Goal: Use online tool/utility

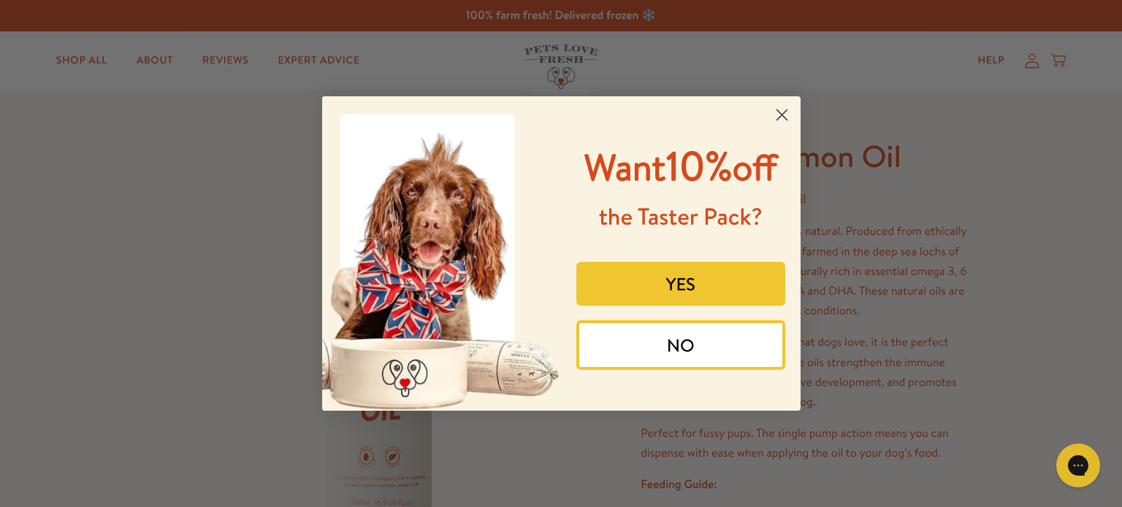
click at [783, 112] on circle "Close dialog" at bounding box center [781, 115] width 24 height 24
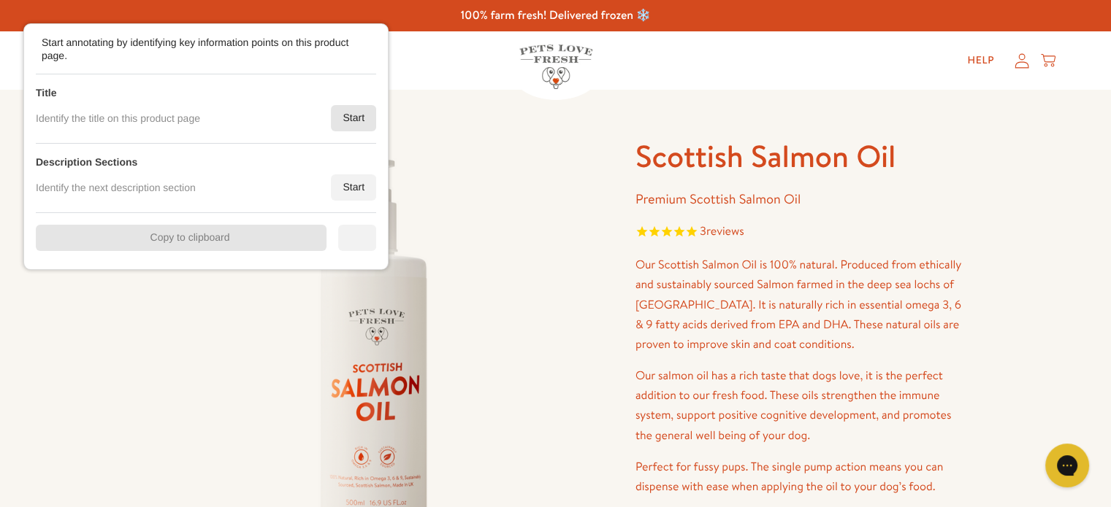
click at [353, 117] on div "Start" at bounding box center [353, 118] width 45 height 26
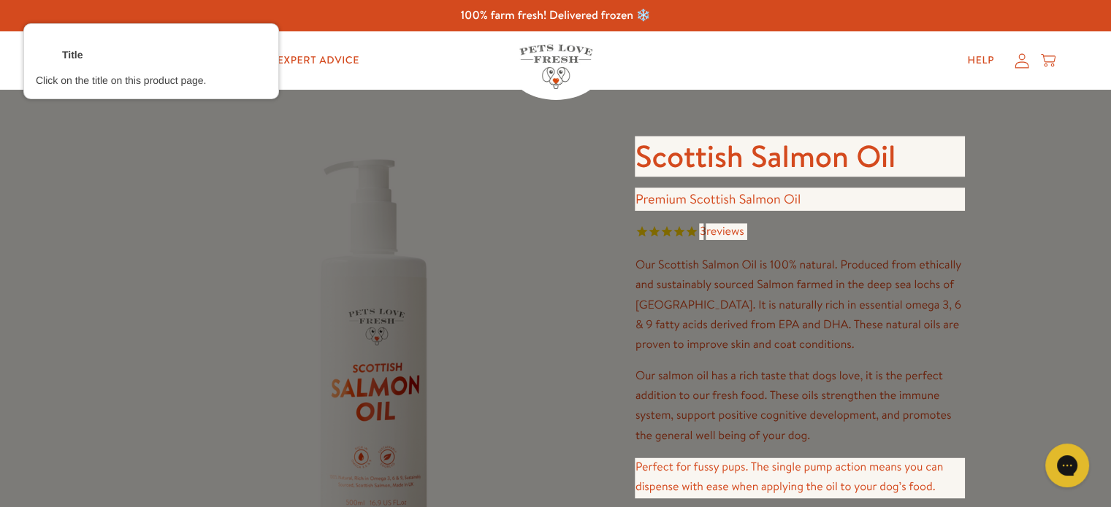
click at [708, 152] on div at bounding box center [800, 156] width 332 height 43
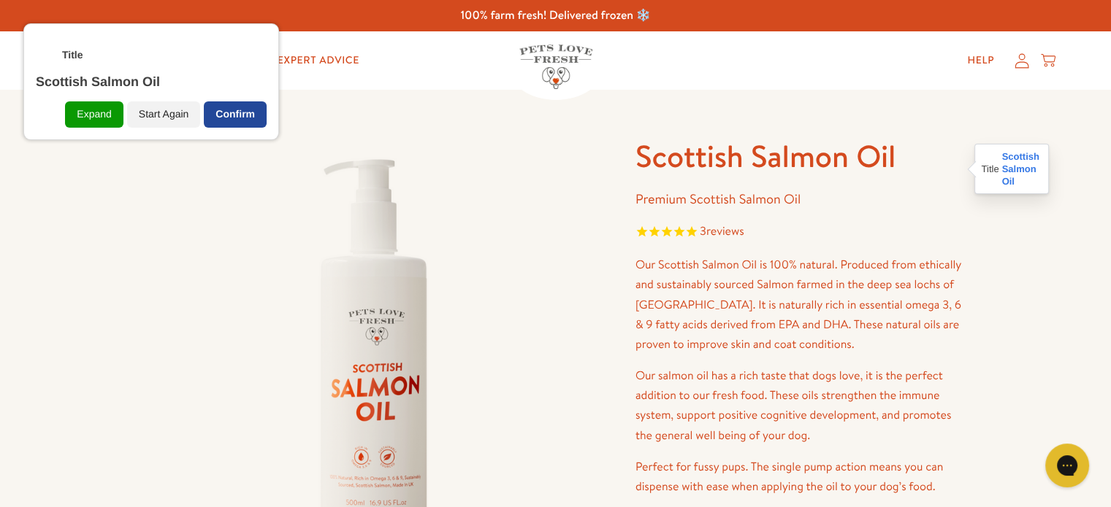
click at [253, 120] on div "Confirm" at bounding box center [235, 114] width 63 height 26
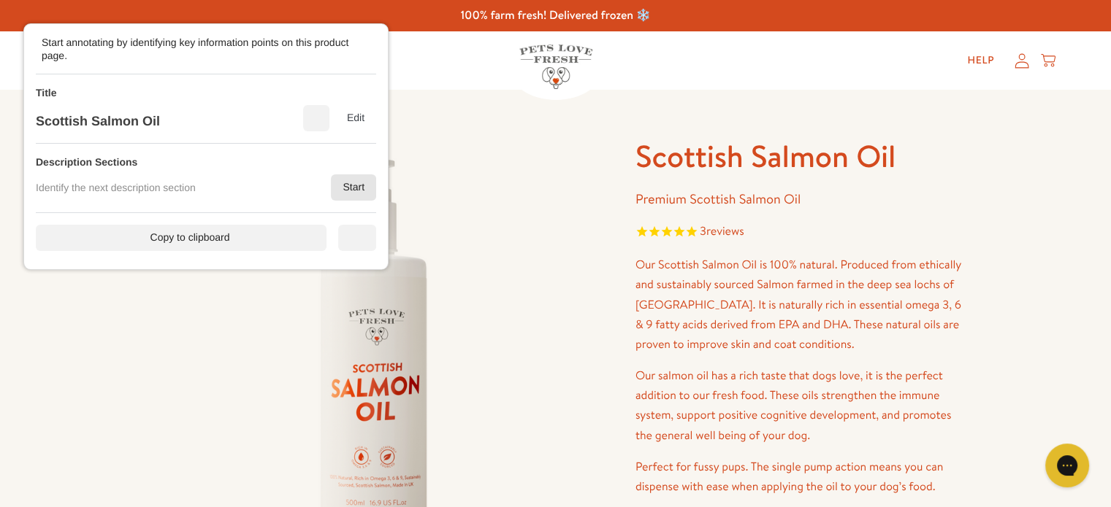
click at [368, 183] on div "Start" at bounding box center [353, 188] width 45 height 26
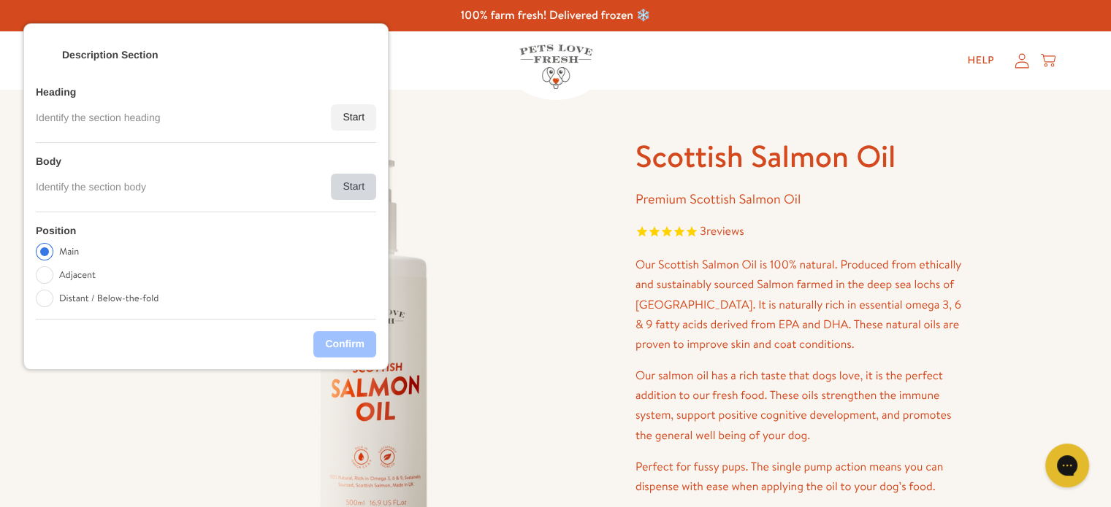
click at [357, 180] on div "Start" at bounding box center [353, 187] width 45 height 26
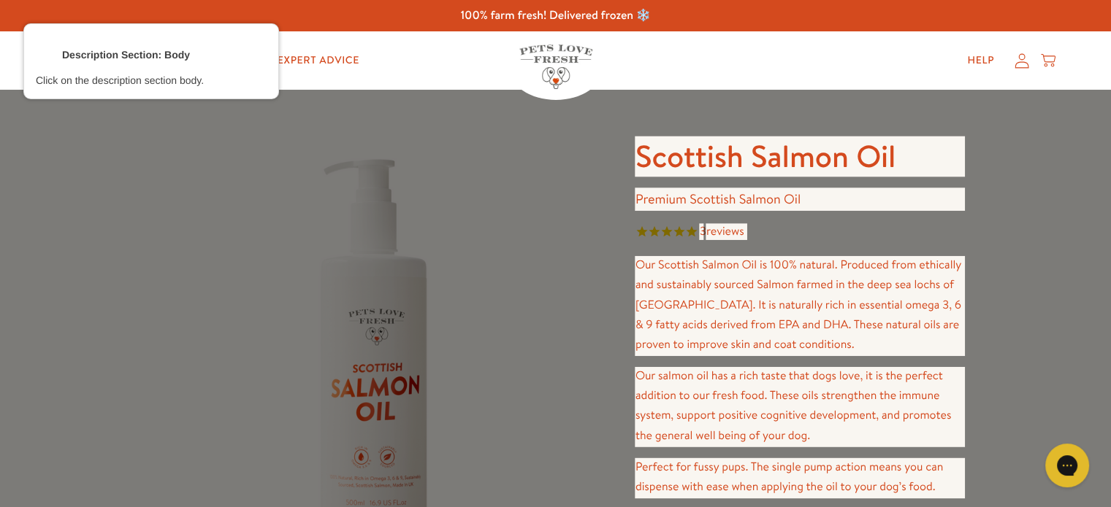
click at [675, 198] on div at bounding box center [800, 200] width 332 height 26
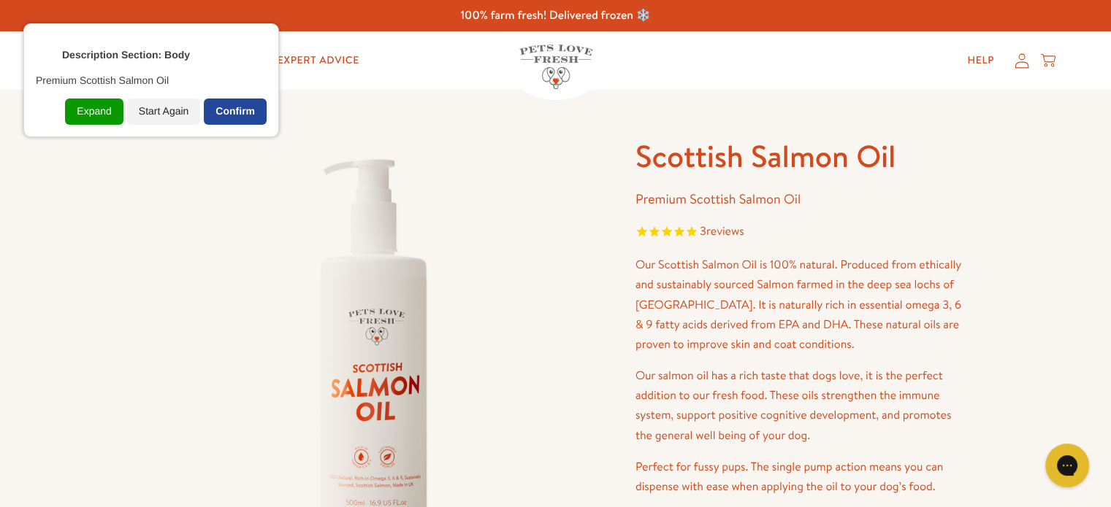
click at [257, 101] on div "Confirm" at bounding box center [235, 112] width 63 height 26
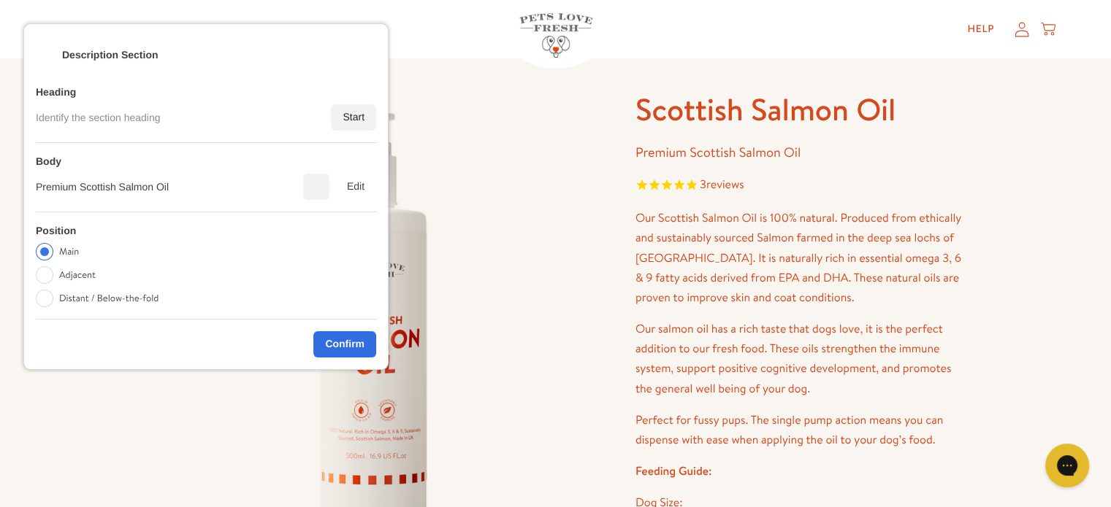
scroll to position [73, 0]
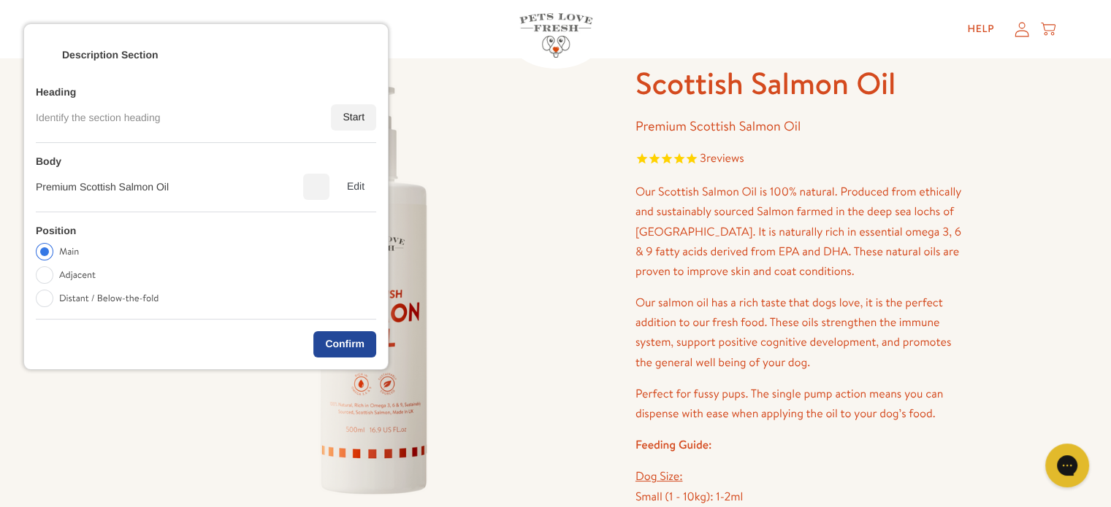
click at [356, 333] on div "Confirm" at bounding box center [344, 345] width 63 height 26
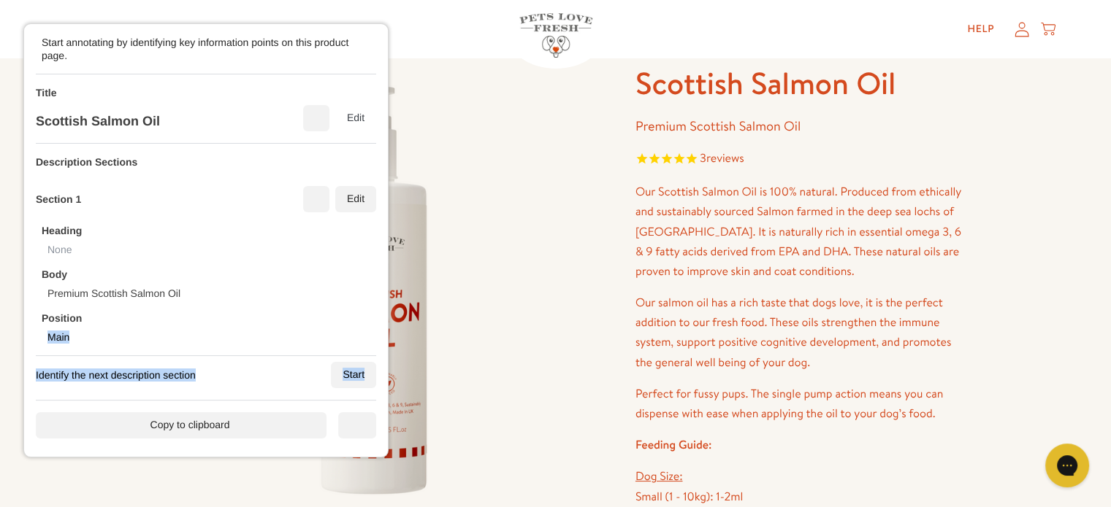
click at [369, 359] on div "Description Sections Section 1 Edit Heading None Body Premium Scottish Salmon O…" at bounding box center [206, 272] width 340 height 257
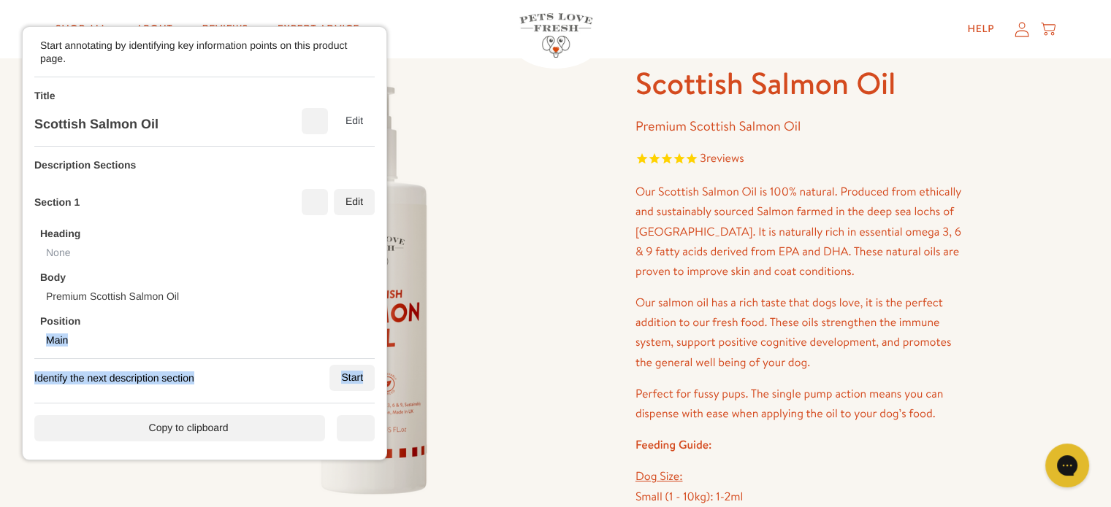
click at [365, 361] on div "Description Sections Section 1 Edit Heading None Body Premium Scottish Salmon O…" at bounding box center [204, 275] width 340 height 257
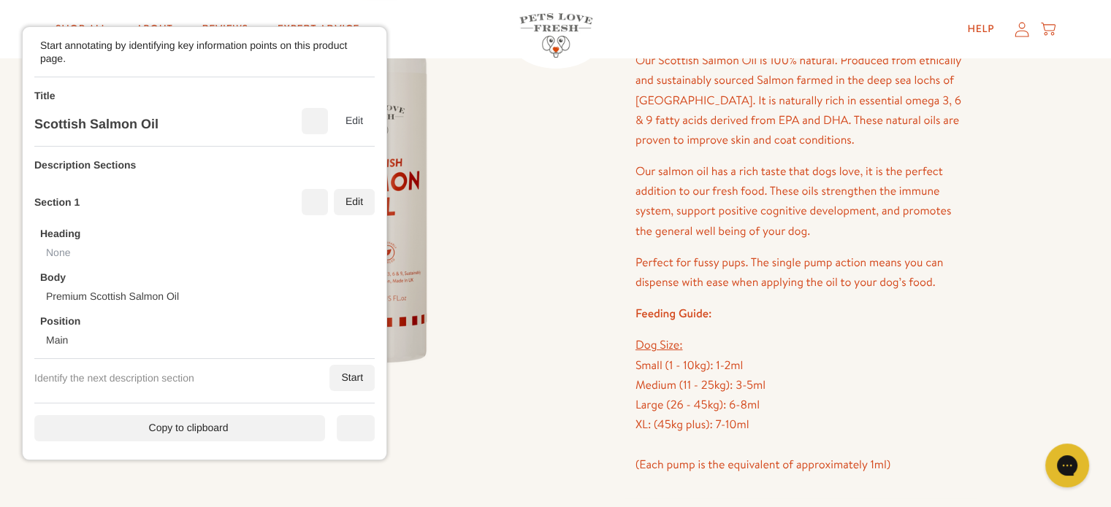
scroll to position [219, 0]
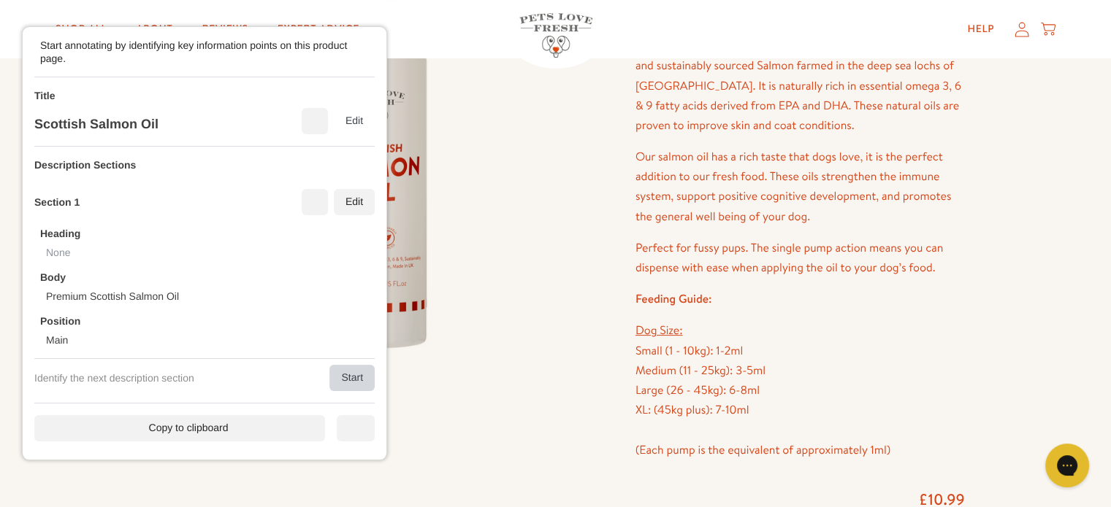
click at [348, 385] on div "Start" at bounding box center [351, 378] width 45 height 26
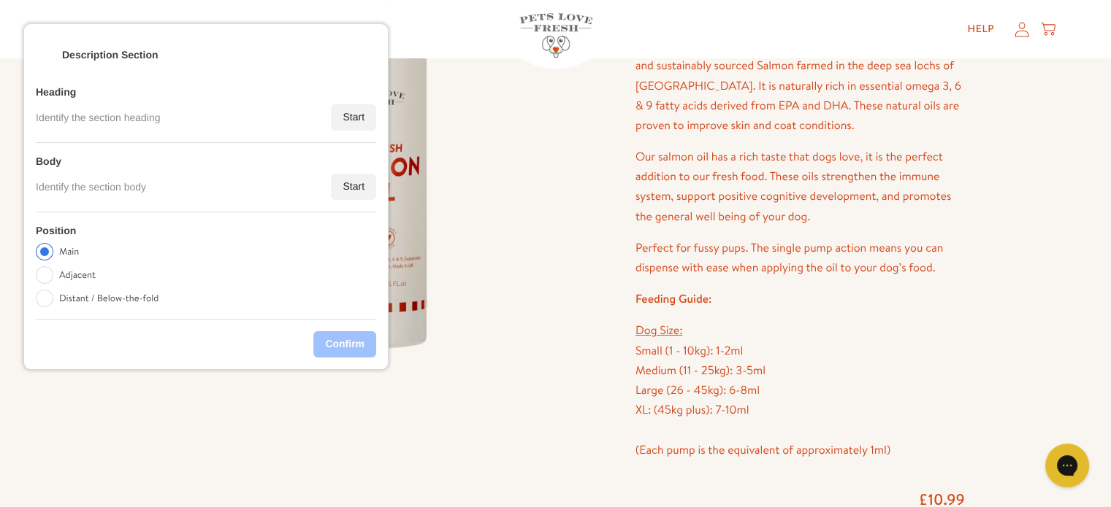
click at [354, 201] on div "Body Identify the section body Start" at bounding box center [206, 177] width 340 height 69
click at [350, 196] on div "Start" at bounding box center [354, 185] width 45 height 26
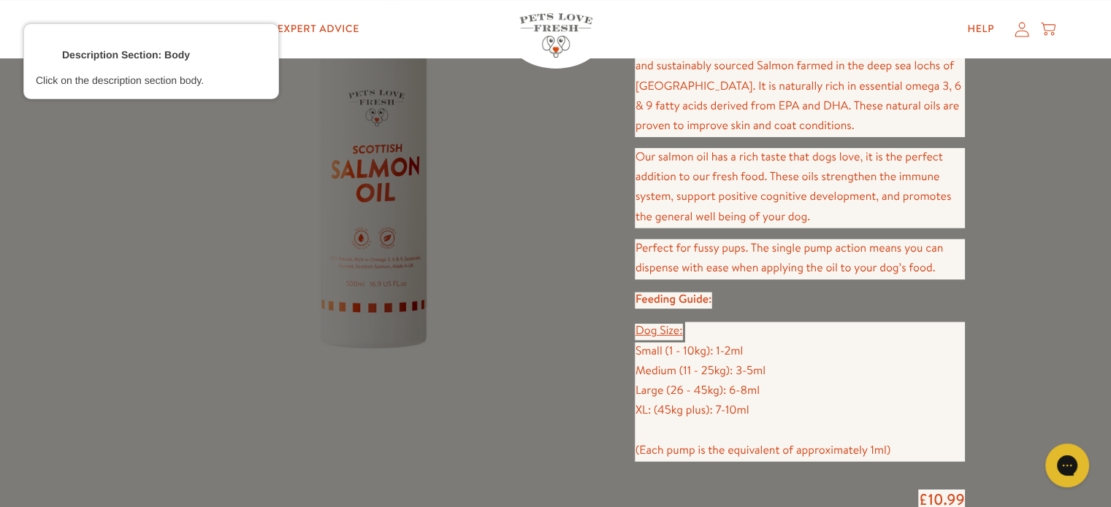
click at [793, 134] on div at bounding box center [800, 87] width 332 height 102
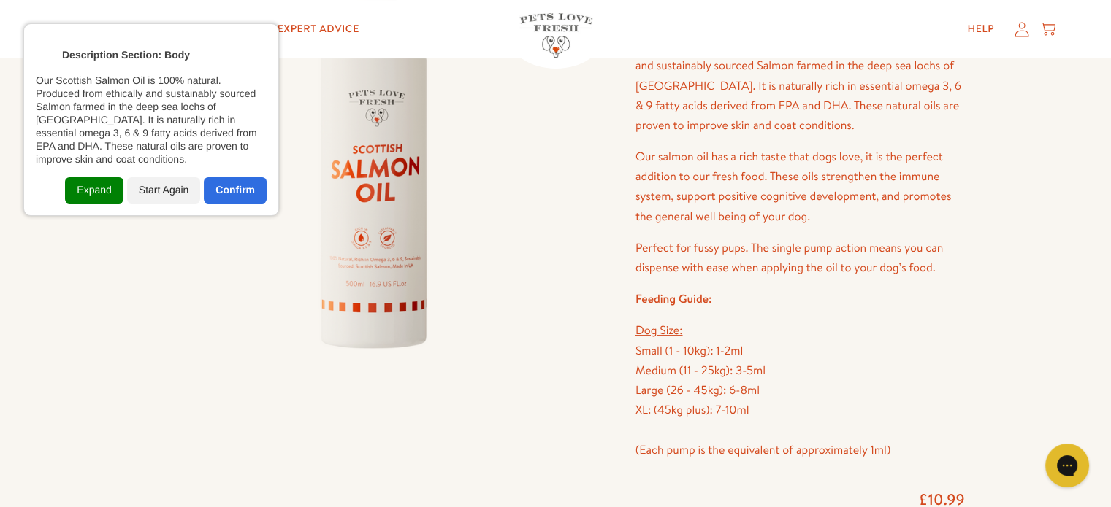
click at [96, 198] on div "Expand" at bounding box center [94, 190] width 58 height 26
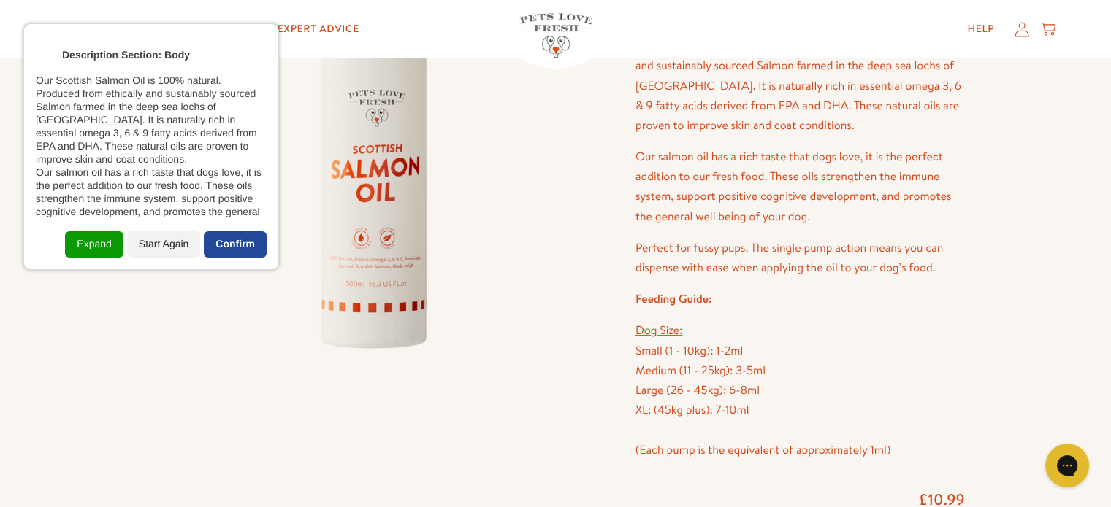
click at [251, 240] on div "Confirm" at bounding box center [235, 244] width 63 height 26
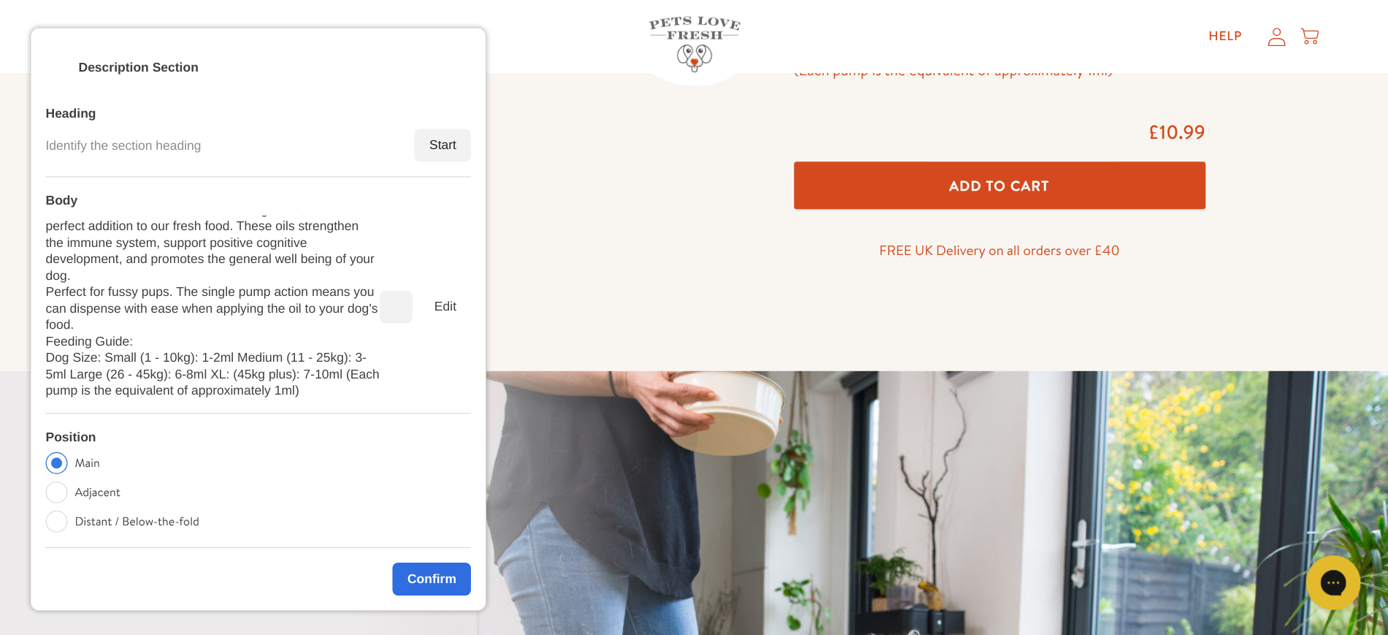
scroll to position [730, 0]
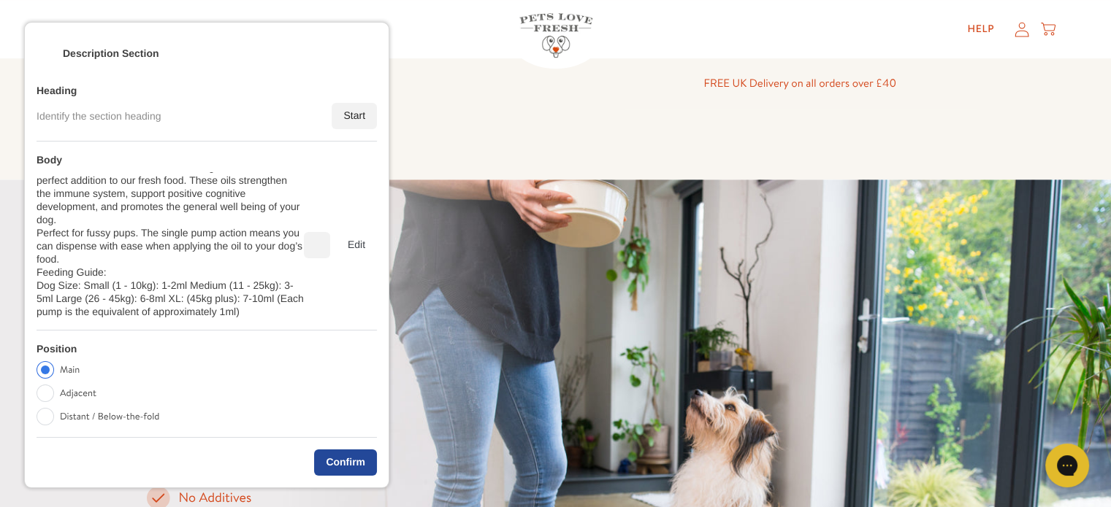
drag, startPoint x: 373, startPoint y: 472, endPoint x: 387, endPoint y: 417, distance: 56.5
click at [378, 470] on div "Description Section Heading Identify the section heading Start Body Our Scottis…" at bounding box center [206, 255] width 365 height 467
click at [358, 450] on div "Confirm" at bounding box center [345, 463] width 63 height 26
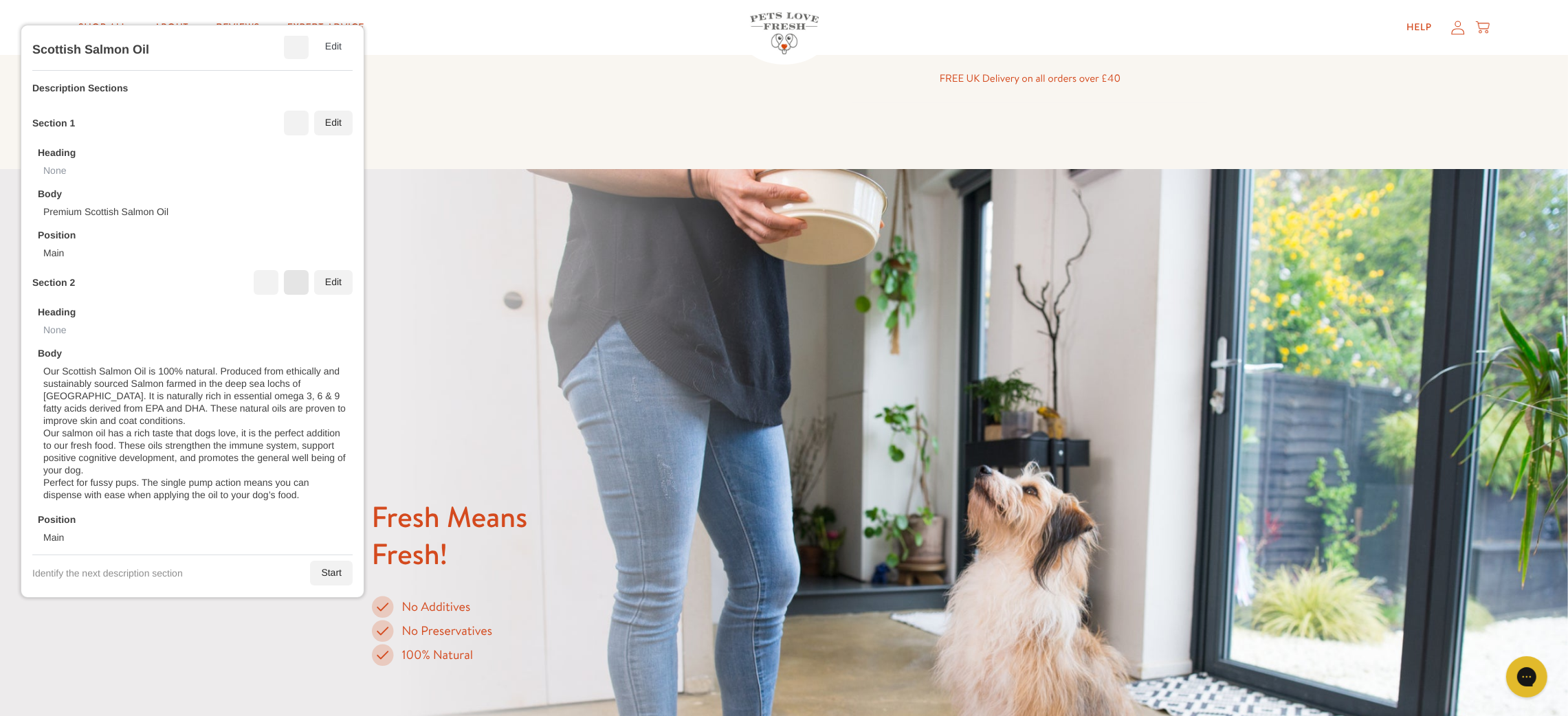
scroll to position [103, 0]
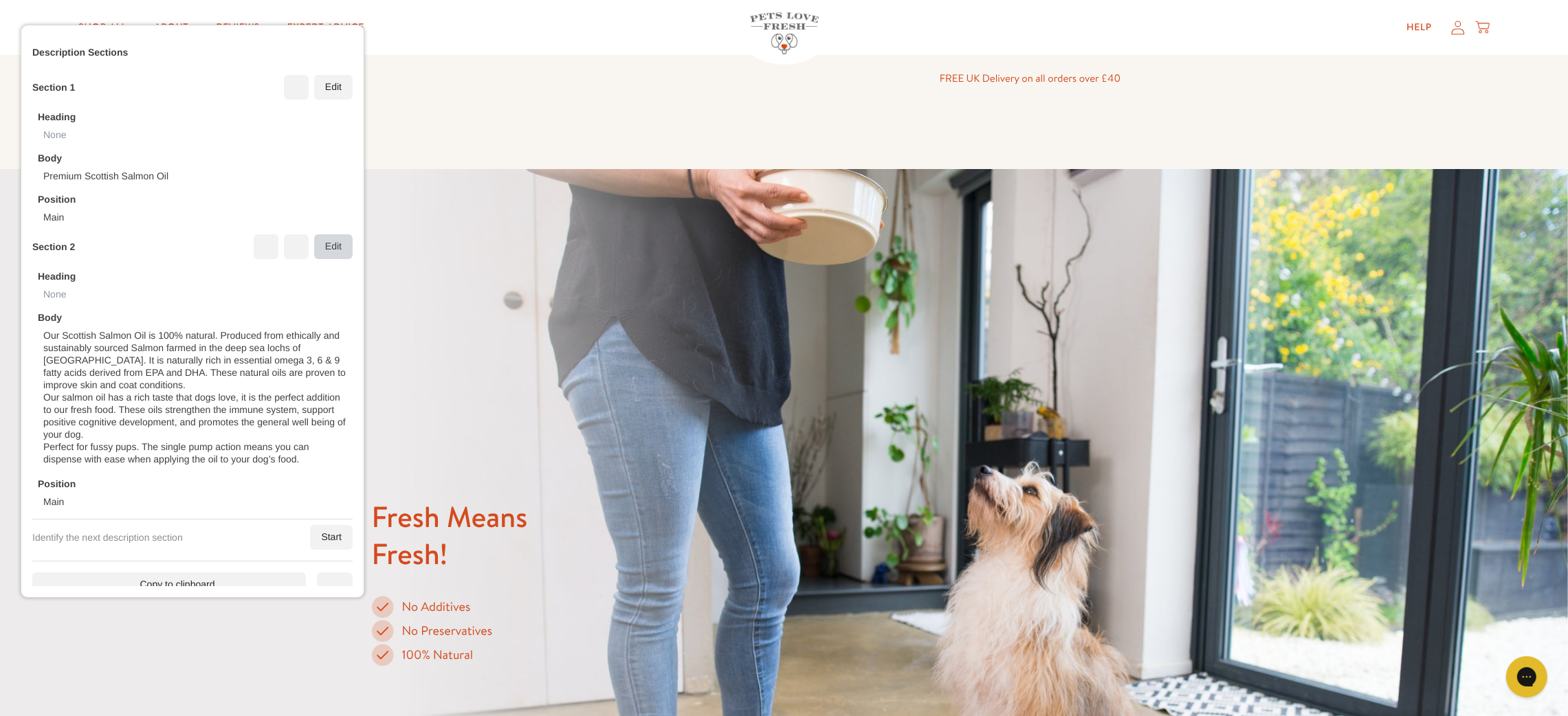
click at [314, 250] on div "Edit" at bounding box center [333, 247] width 39 height 24
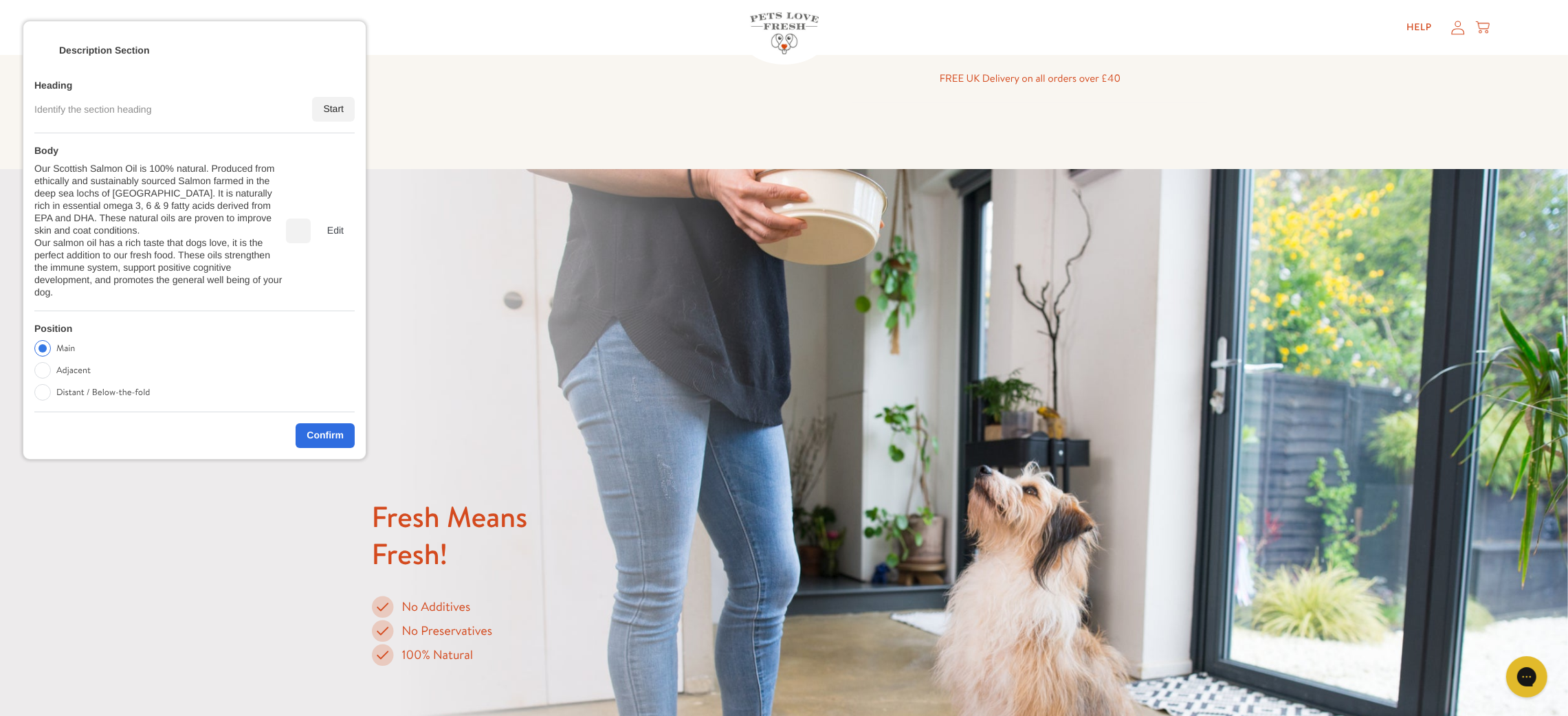
click at [85, 360] on div "Main Adjacent Distant / Below-the-fold" at bounding box center [95, 373] width 121 height 66
click at [84, 365] on label "Adjacent" at bounding box center [73, 371] width 35 height 17
click at [51, 365] on input "Adjacent" at bounding box center [43, 371] width 17 height 17
radio input "true"
click at [317, 438] on div "Confirm" at bounding box center [325, 436] width 59 height 24
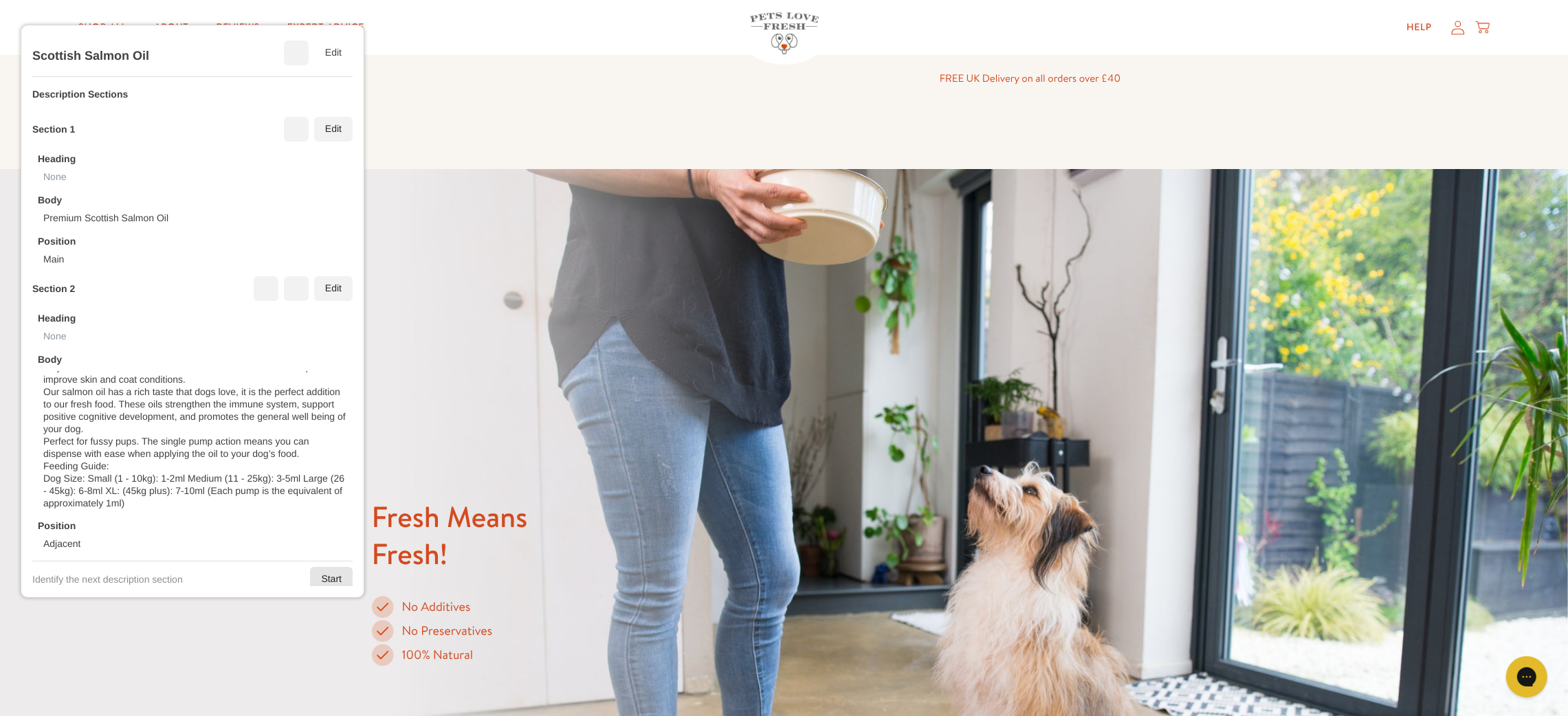
scroll to position [116, 0]
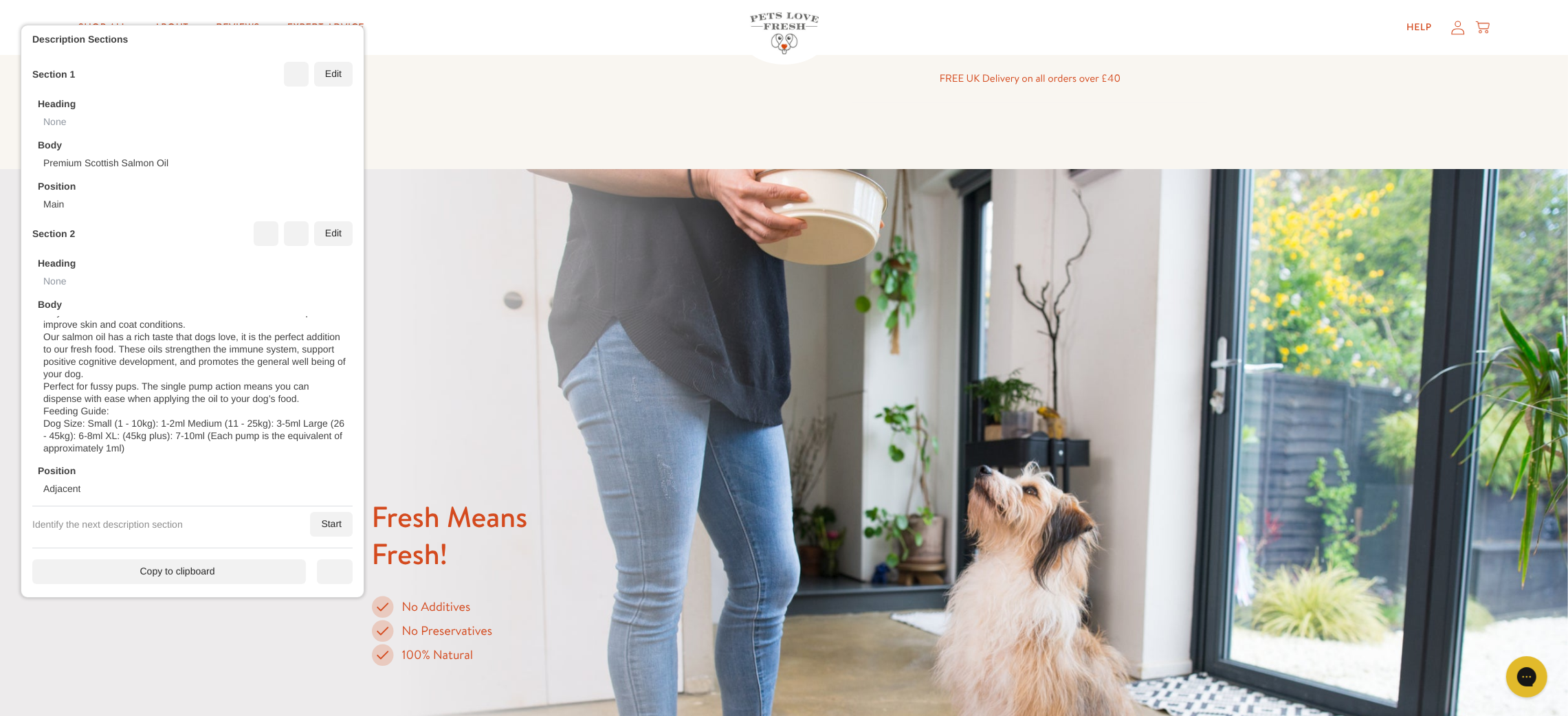
click at [248, 477] on div "Start annotating by identifying key information points on this product page. Ti…" at bounding box center [192, 311] width 320 height 549
click at [247, 477] on div "Copy to clipboard" at bounding box center [168, 571] width 274 height 24
